Goal: Task Accomplishment & Management: Use online tool/utility

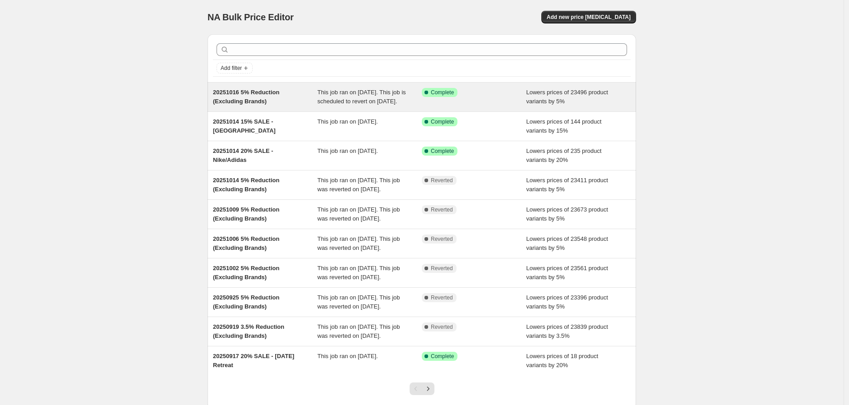
click at [513, 106] on div "Success Complete Complete" at bounding box center [474, 97] width 105 height 18
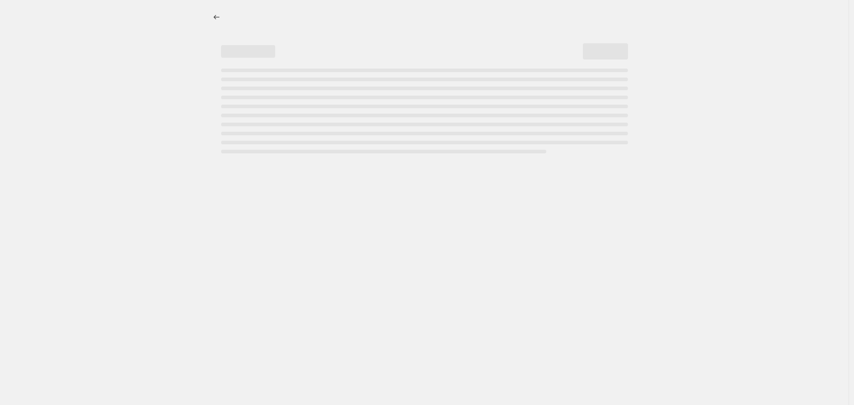
select select "percentage"
select select "no_change"
select select "vendor"
select select "not_equal"
select select "vendor"
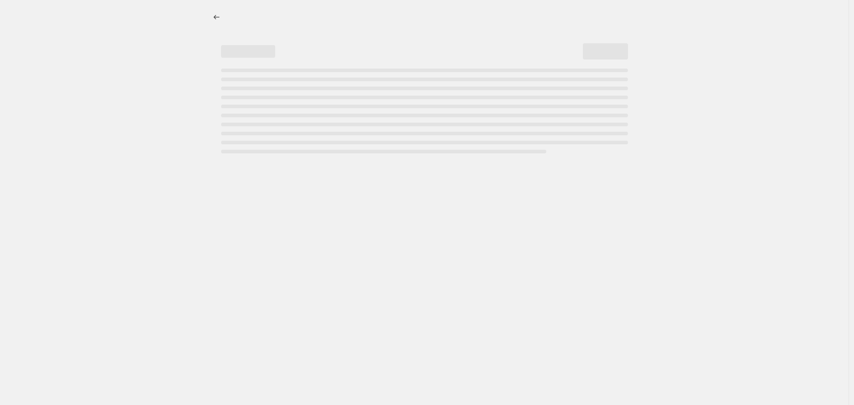
select select "not_equal"
select select "vendor"
select select "not_equal"
select select "vendor"
select select "not_equal"
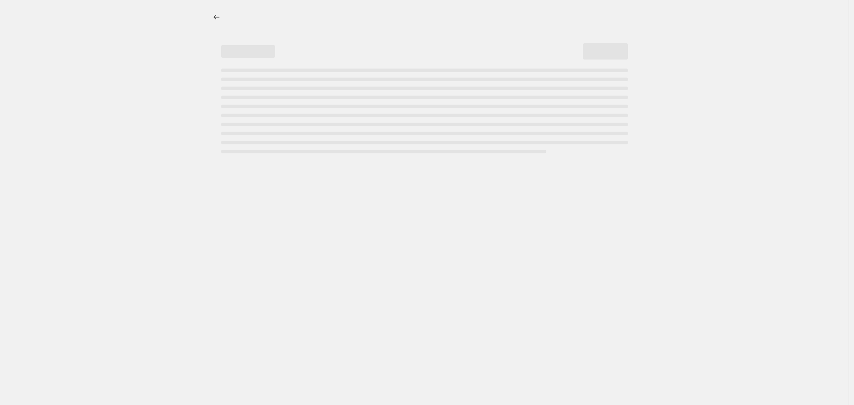
select select "vendor"
select select "not_equal"
select select "vendor"
select select "not_equal"
select select "product_status"
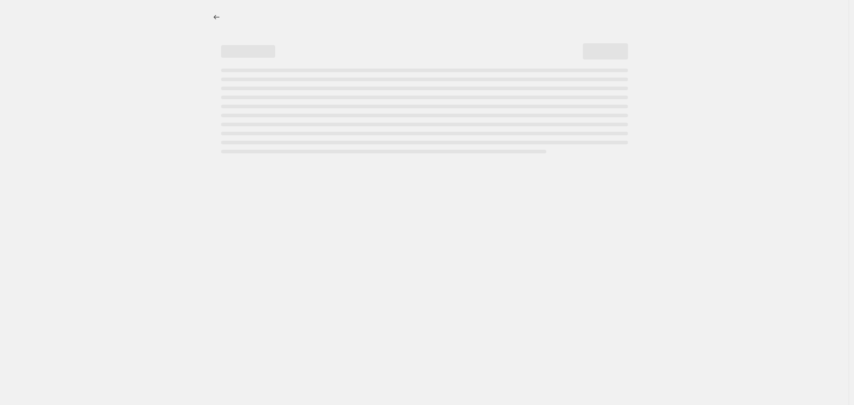
select select "not_equal"
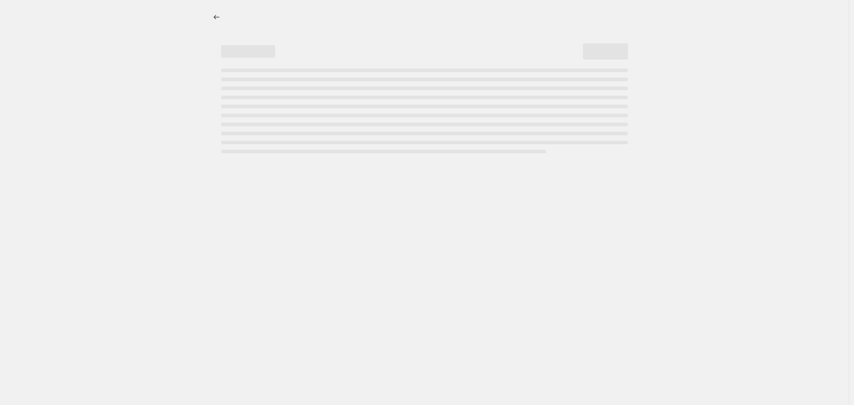
select select "not_equal"
select select "tag"
select select "not_equal"
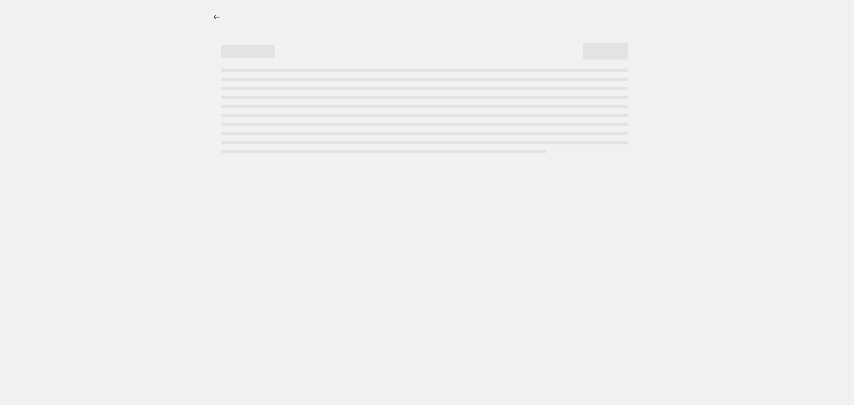
select select "vendor"
select select "not_equal"
select select "tag"
select select "not_equal"
select select "tag"
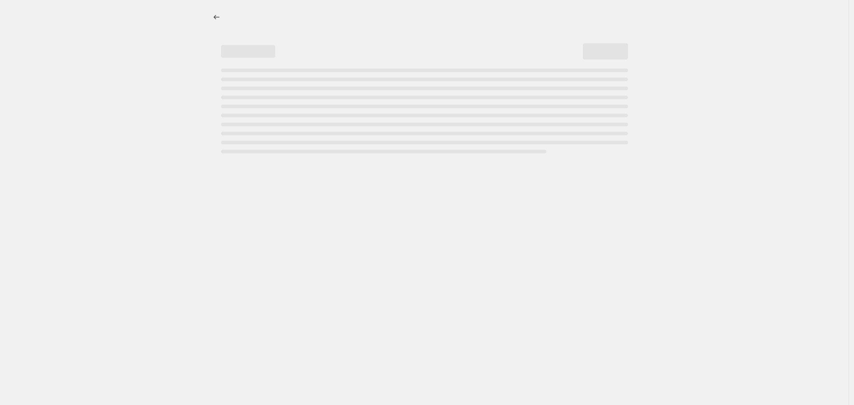
select select "not_equal"
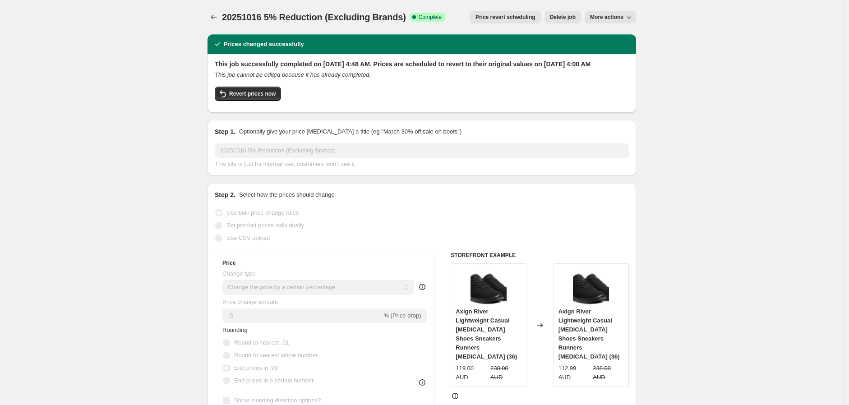
click at [620, 22] on button "More actions" at bounding box center [610, 17] width 51 height 13
click at [603, 31] on span "Copy to new job" at bounding box center [616, 35] width 49 height 9
select select "percentage"
select select "no_change"
select select "vendor"
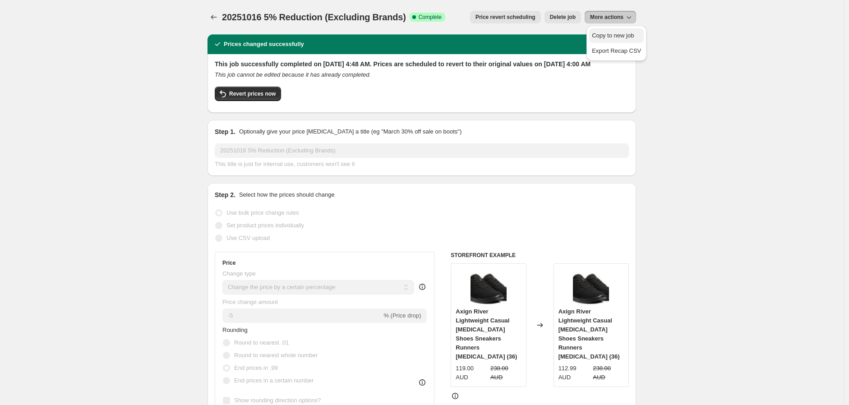
select select "not_equal"
select select "vendor"
select select "not_equal"
select select "vendor"
select select "not_equal"
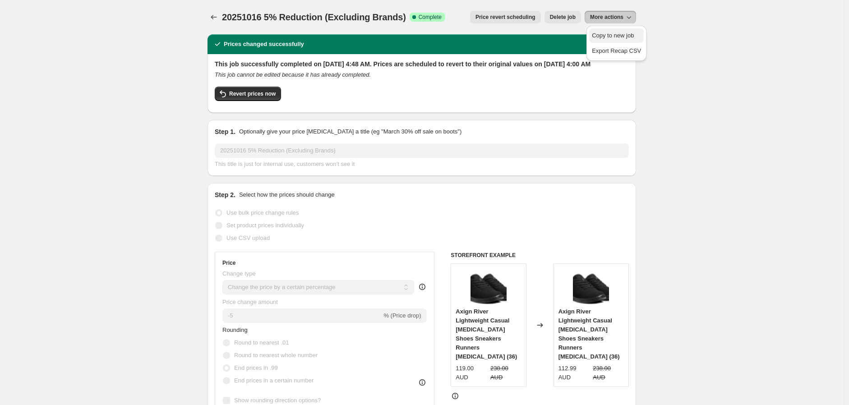
select select "vendor"
select select "not_equal"
select select "vendor"
select select "not_equal"
select select "vendor"
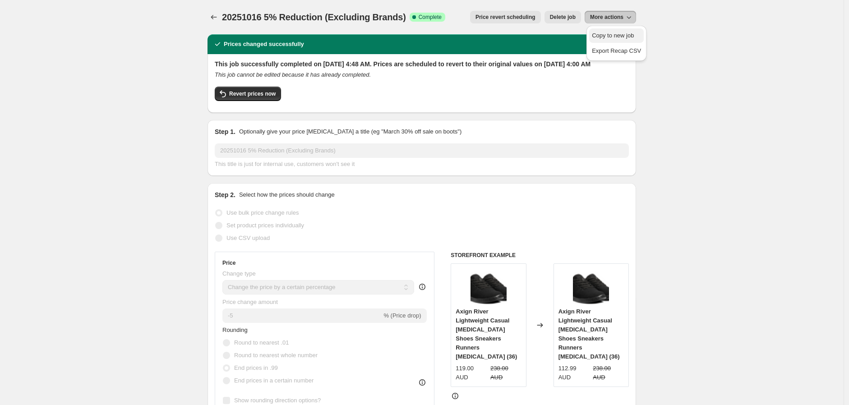
select select "not_equal"
select select "product_status"
select select "not_equal"
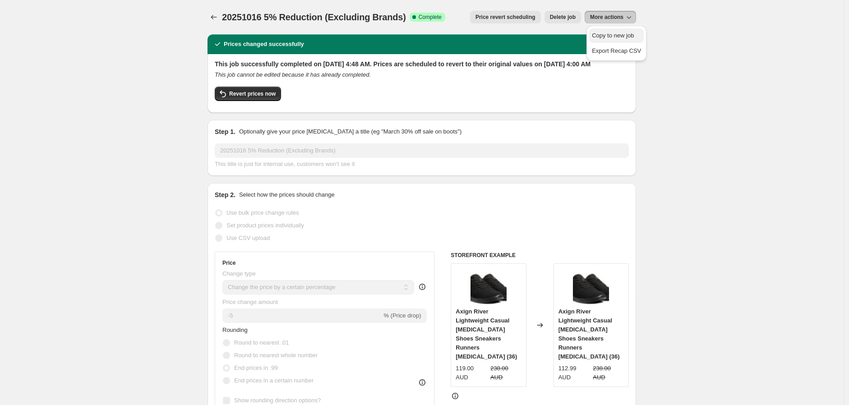
select select "not_equal"
select select "tag"
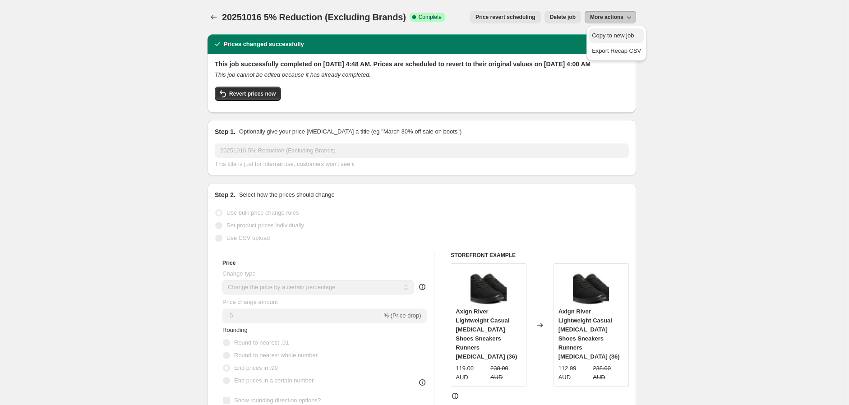
select select "not_equal"
select select "vendor"
select select "not_equal"
select select "tag"
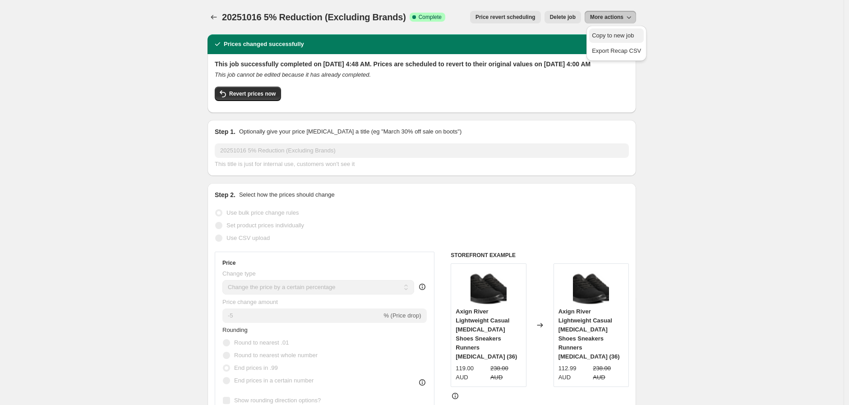
select select "not_equal"
select select "tag"
select select "not_equal"
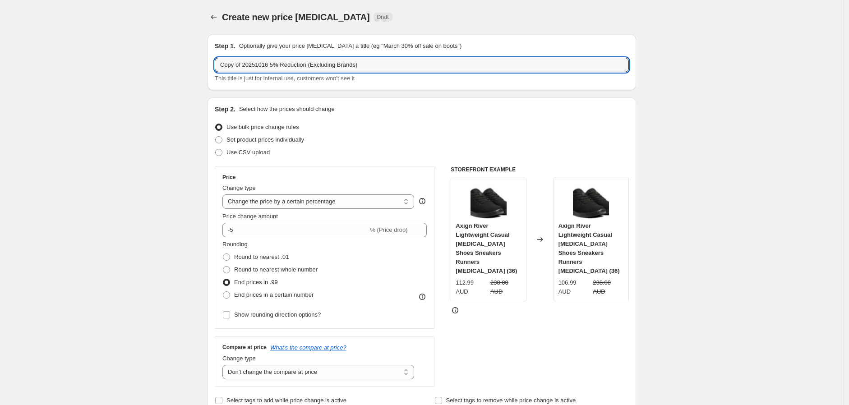
drag, startPoint x: 246, startPoint y: 68, endPoint x: 161, endPoint y: 65, distance: 85.3
click at [250, 66] on input "20251016 5% Reduction (Excluding Brands)" at bounding box center [422, 65] width 414 height 14
type input "20251023 5% Reduction (Excluding Brands)"
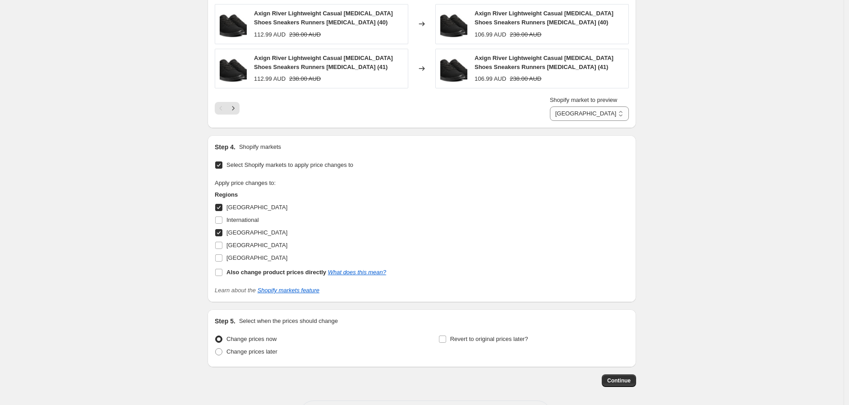
scroll to position [1153, 0]
click at [233, 354] on span "Change prices later" at bounding box center [251, 351] width 51 height 7
click at [216, 348] on input "Change prices later" at bounding box center [215, 348] width 0 height 0
radio input "true"
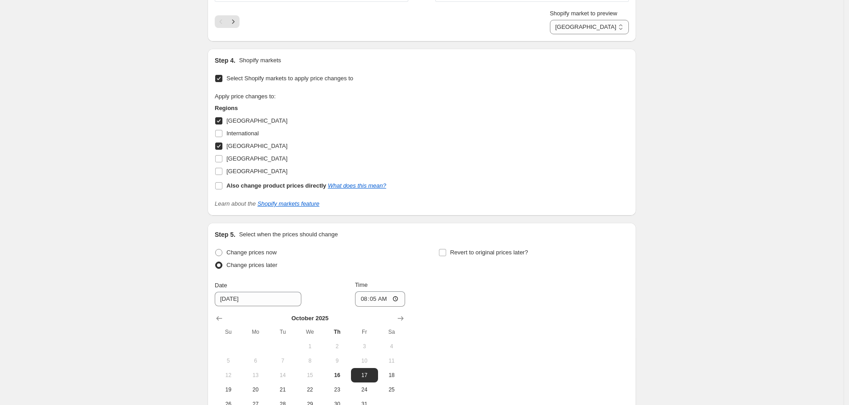
scroll to position [1343, 0]
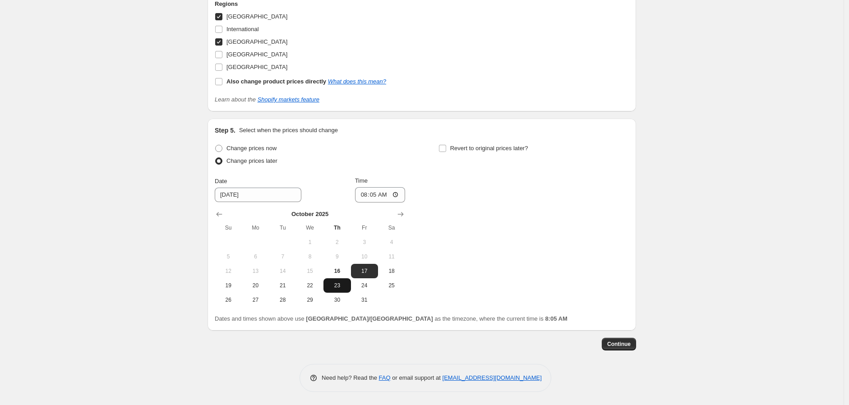
click at [338, 280] on button "23" at bounding box center [336, 285] width 27 height 14
type input "10/23/2025"
click at [365, 199] on input "08:05" at bounding box center [380, 194] width 51 height 15
type input "04:40"
click at [474, 146] on span "Revert to original prices later?" at bounding box center [489, 148] width 78 height 7
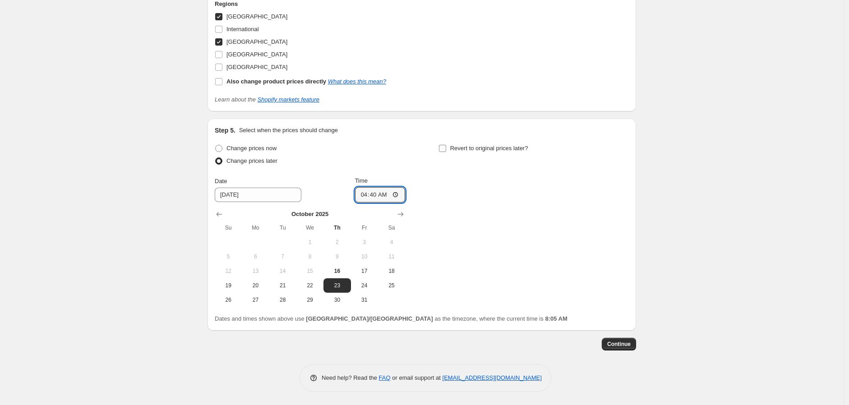
click at [446, 146] on input "Revert to original prices later?" at bounding box center [442, 148] width 7 height 7
checkbox input "true"
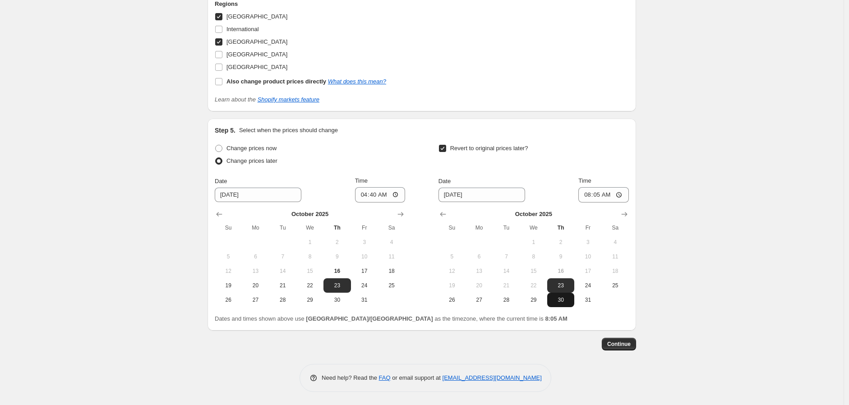
click at [567, 300] on span "30" at bounding box center [561, 299] width 20 height 7
type input "10/30/2025"
click at [590, 196] on input "08:05" at bounding box center [603, 194] width 51 height 15
type input "04:00"
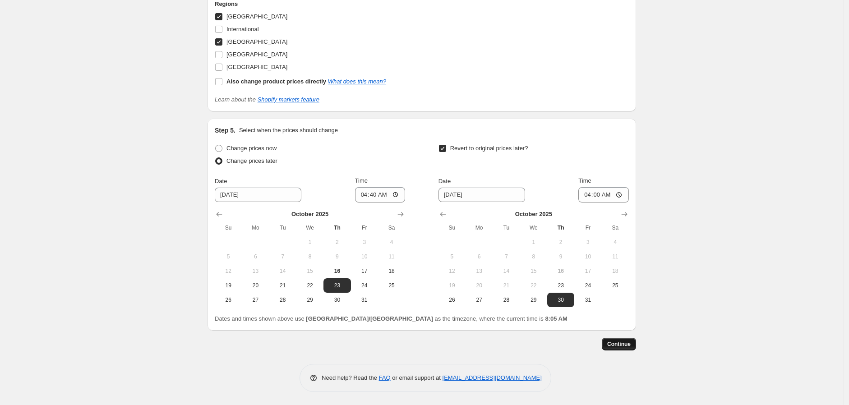
click at [630, 348] on button "Continue" at bounding box center [619, 344] width 34 height 13
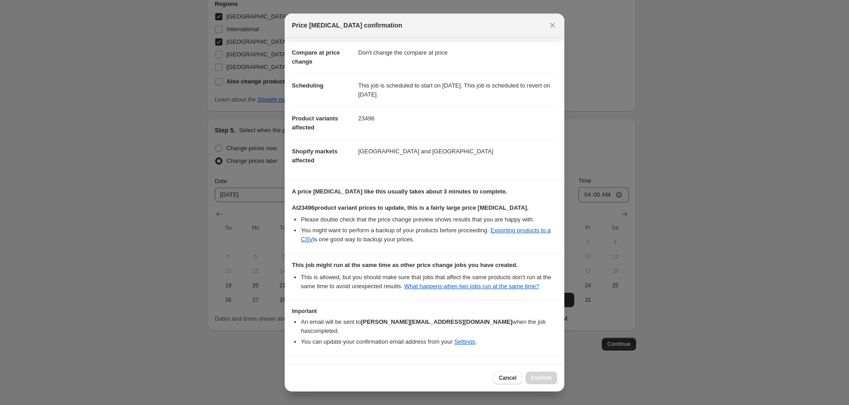
scroll to position [74, 0]
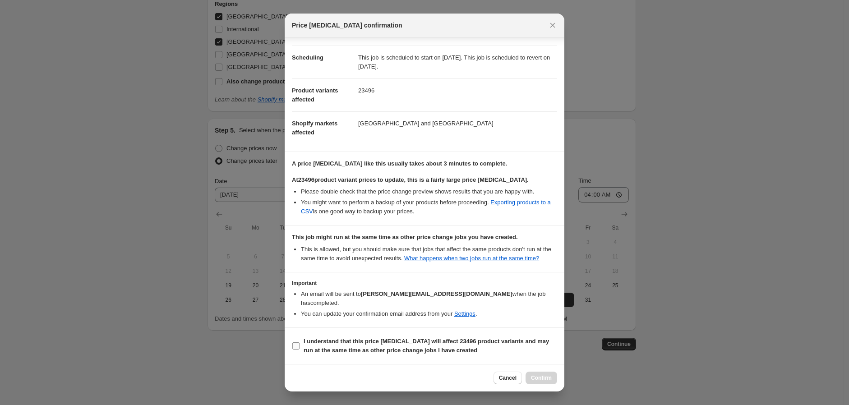
click at [319, 350] on b "I understand that this price change job will affect 23496 product variants and …" at bounding box center [426, 346] width 245 height 16
click at [300, 350] on input "I understand that this price change job will affect 23496 product variants and …" at bounding box center [295, 345] width 7 height 7
checkbox input "true"
click at [540, 379] on span "Confirm" at bounding box center [541, 377] width 21 height 7
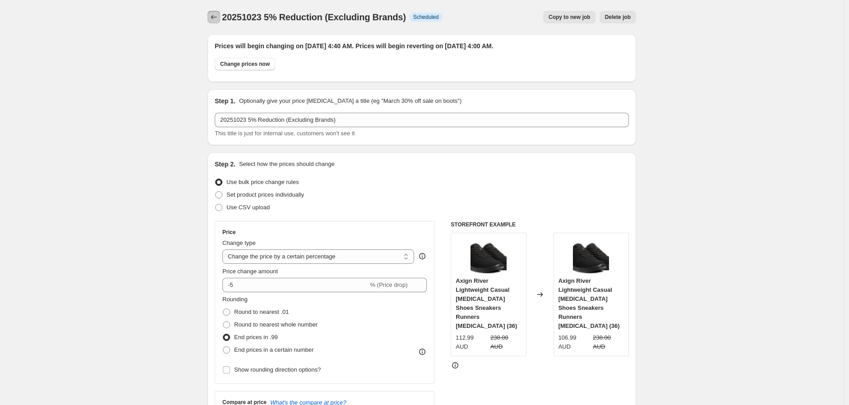
click at [216, 18] on icon "Price change jobs" at bounding box center [213, 17] width 9 height 9
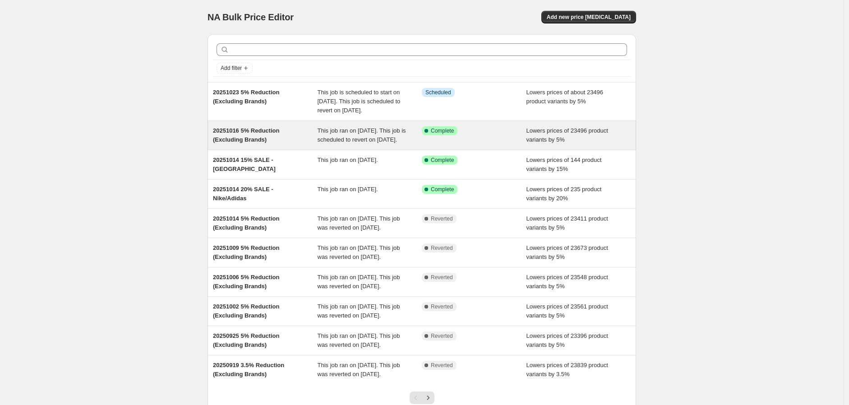
click at [510, 144] on div "Success Complete Complete" at bounding box center [474, 135] width 105 height 18
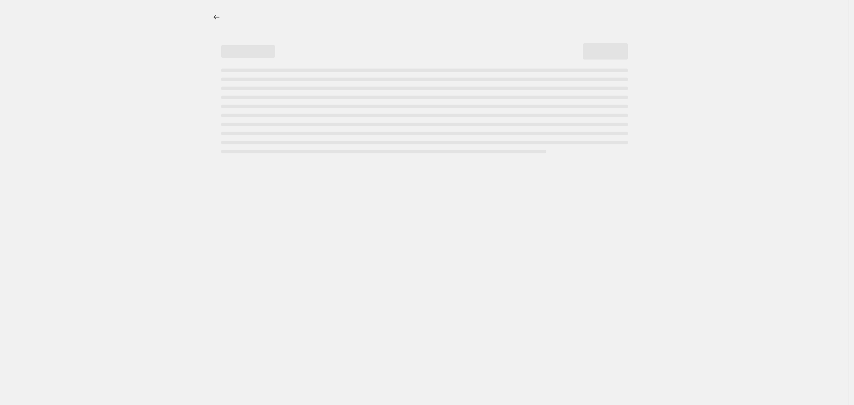
select select "percentage"
select select "no_change"
select select "vendor"
select select "not_equal"
select select "vendor"
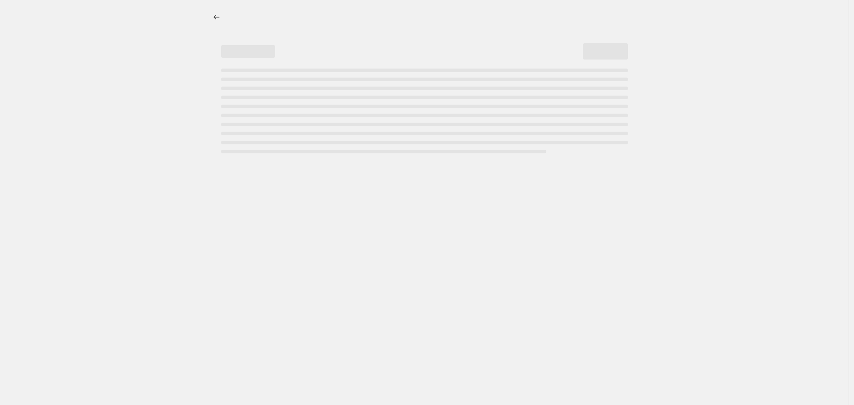
select select "not_equal"
select select "vendor"
select select "not_equal"
select select "vendor"
select select "not_equal"
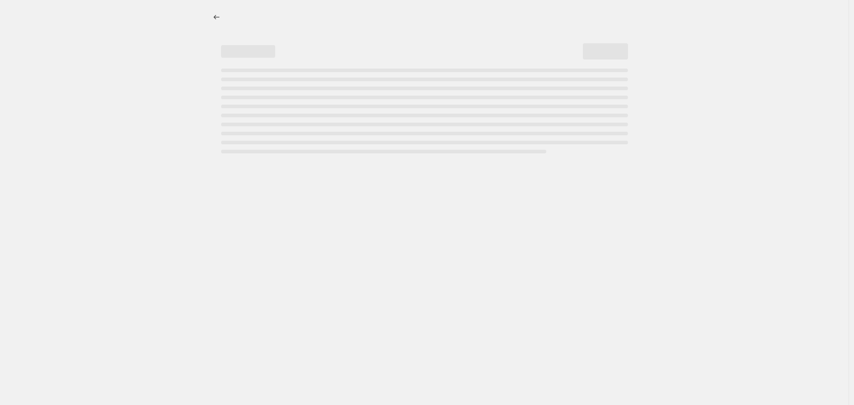
select select "vendor"
select select "not_equal"
select select "vendor"
select select "not_equal"
select select "product_status"
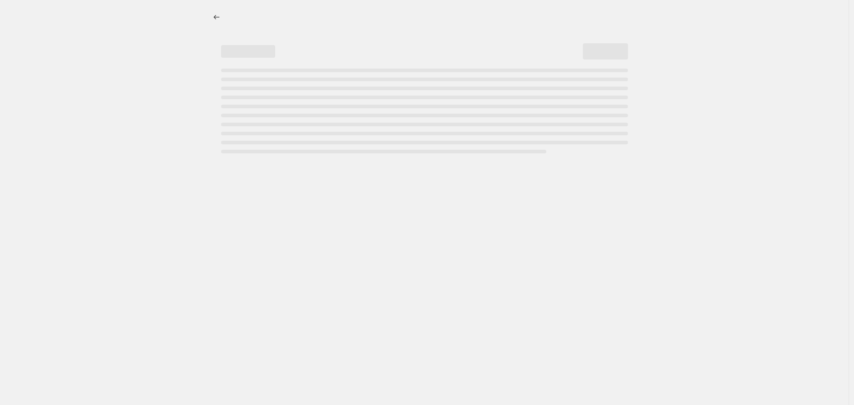
select select "not_equal"
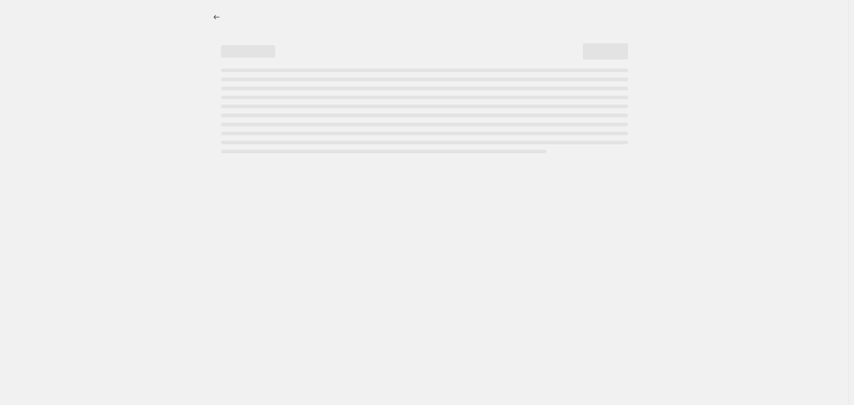
select select "not_equal"
select select "tag"
select select "not_equal"
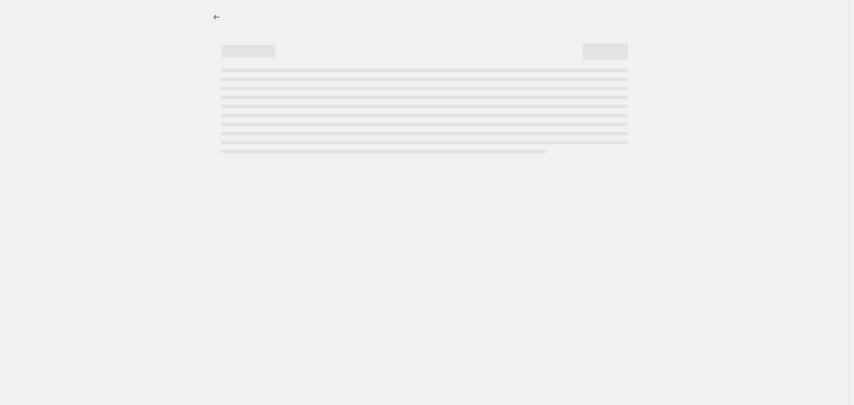
select select "vendor"
select select "not_equal"
select select "tag"
select select "not_equal"
select select "tag"
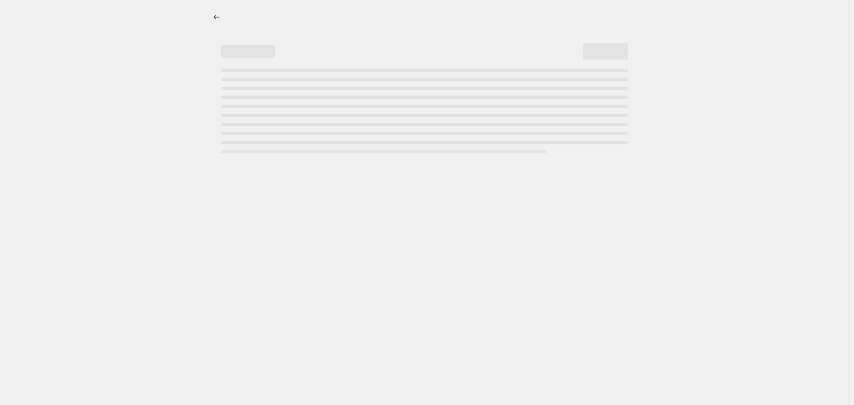
select select "not_equal"
